Goal: Transaction & Acquisition: Purchase product/service

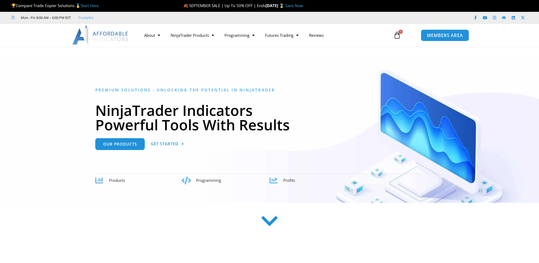
click at [441, 37] on span "MEMBERS AREA" at bounding box center [444, 35] width 36 height 4
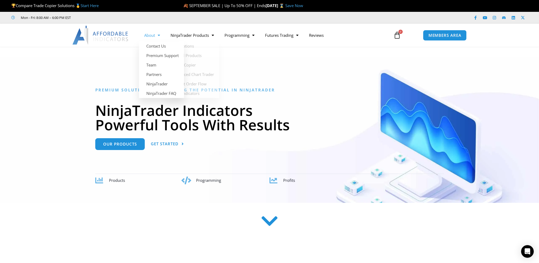
click at [155, 35] on span "Menu" at bounding box center [157, 35] width 5 height 9
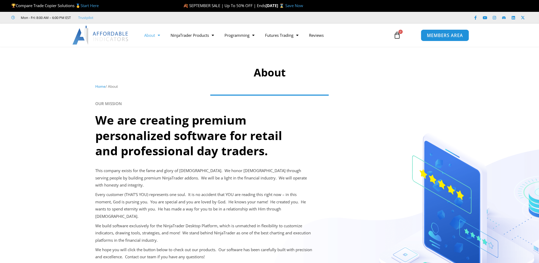
click at [443, 35] on span "MEMBERS AREA" at bounding box center [444, 35] width 36 height 4
click at [282, 55] on link "Prop Firms" at bounding box center [280, 55] width 40 height 9
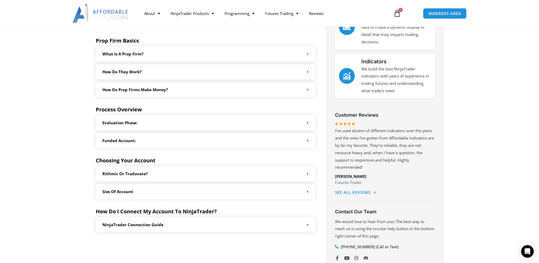
scroll to position [185, 0]
click at [132, 89] on link "How do Prop Firms make money?" at bounding box center [135, 89] width 66 height 5
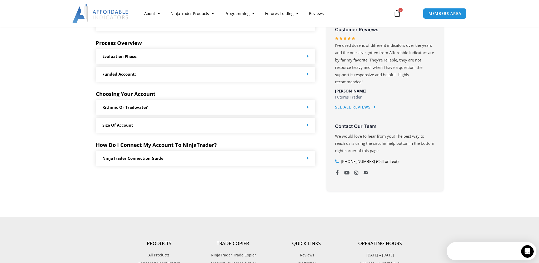
scroll to position [0, 0]
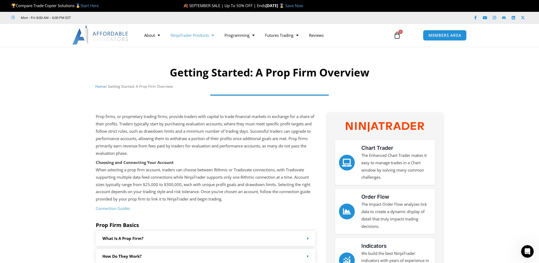
click at [192, 36] on link "NinjaTrader Products" at bounding box center [192, 35] width 54 height 12
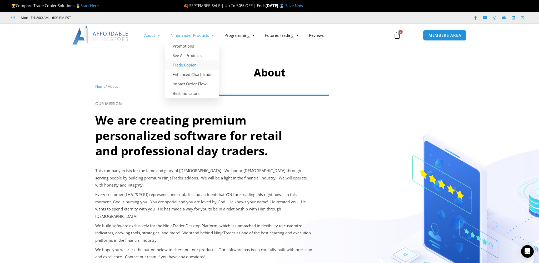
click at [186, 64] on link "Trade Copier" at bounding box center [192, 64] width 54 height 9
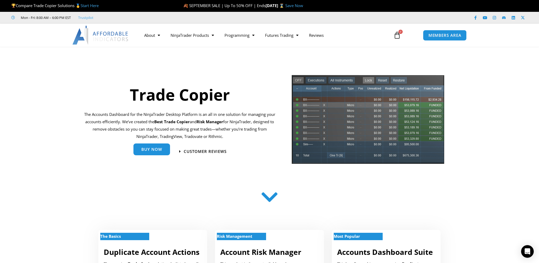
click at [154, 150] on span "Buy Now" at bounding box center [151, 150] width 21 height 4
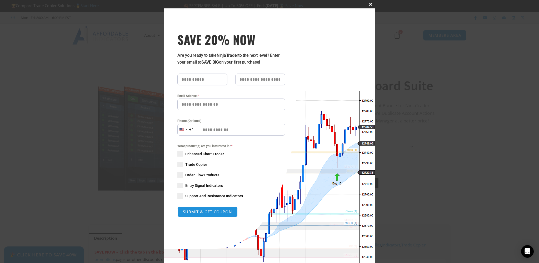
click at [370, 6] on button "Close this module" at bounding box center [370, 4] width 8 height 8
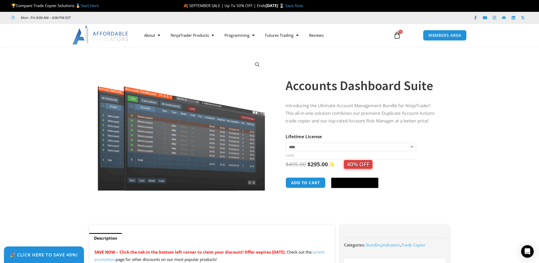
click at [66, 113] on section "**********" at bounding box center [269, 138] width 539 height 173
